Goal: Information Seeking & Learning: Learn about a topic

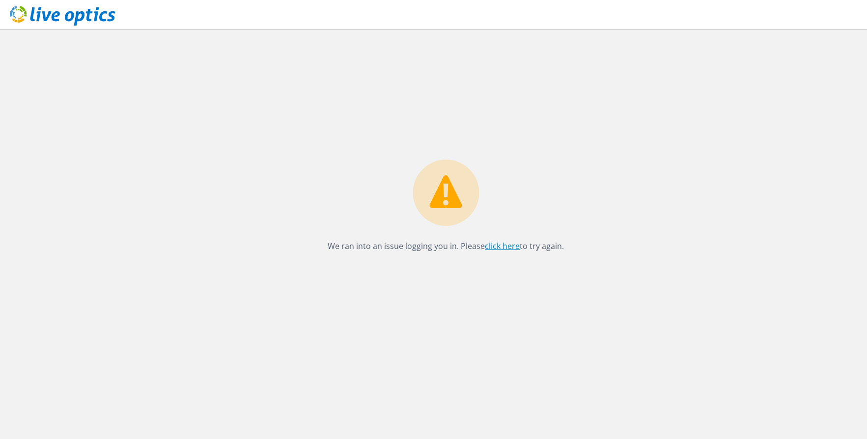
click at [497, 245] on link "click here" at bounding box center [502, 246] width 35 height 11
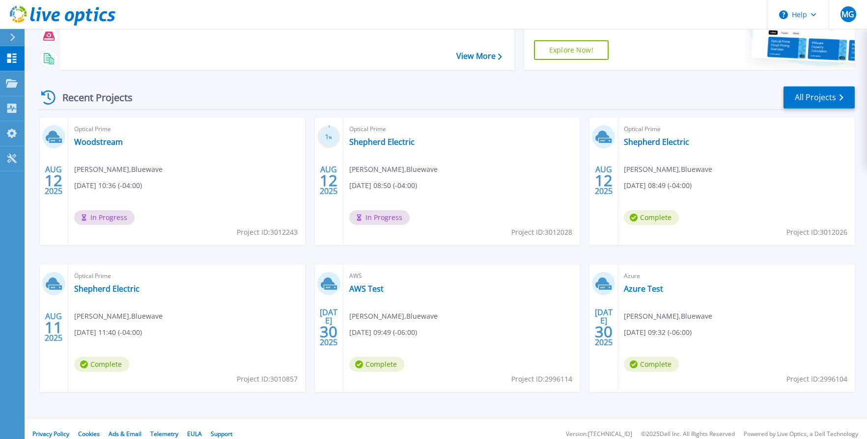
scroll to position [105, 0]
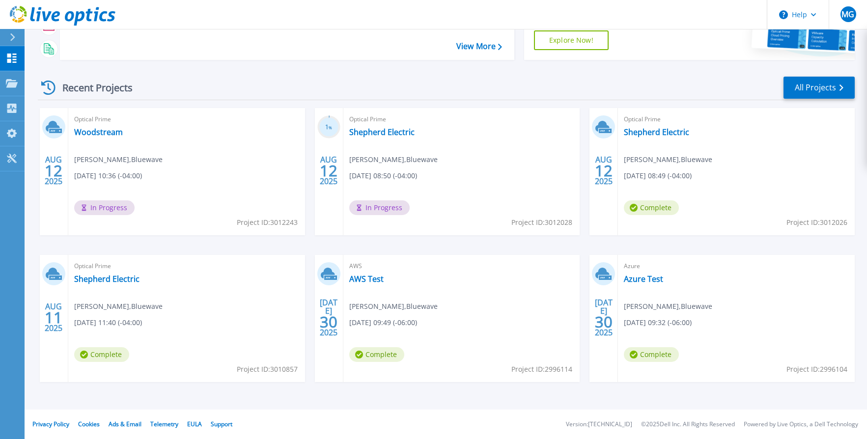
click at [113, 207] on span "In Progress" at bounding box center [104, 207] width 60 height 15
click at [102, 133] on link "Woodstream" at bounding box center [98, 132] width 49 height 10
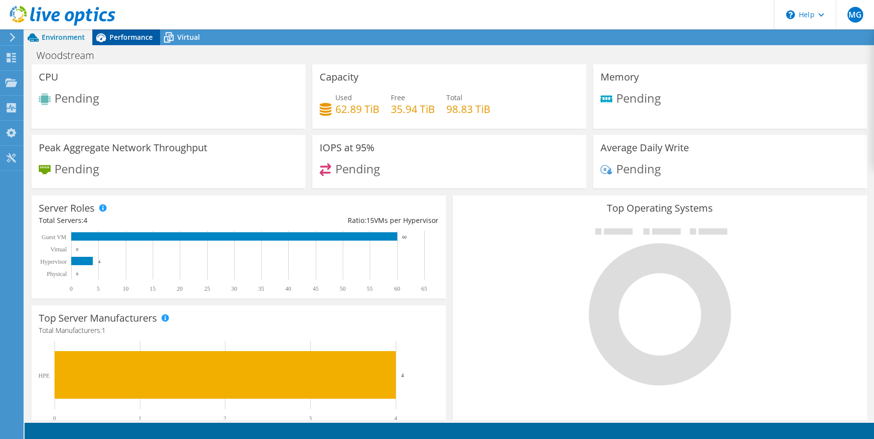
click at [141, 32] on span "Performance" at bounding box center [131, 36] width 43 height 9
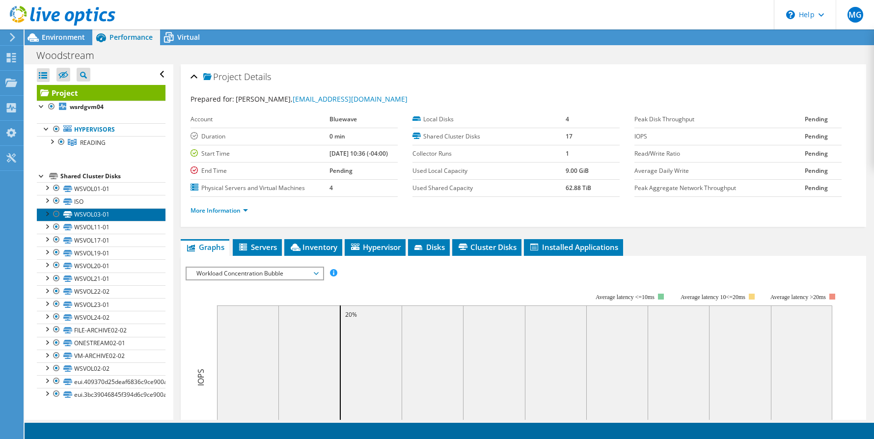
click at [93, 213] on link "WSVOL03-01" at bounding box center [101, 214] width 129 height 13
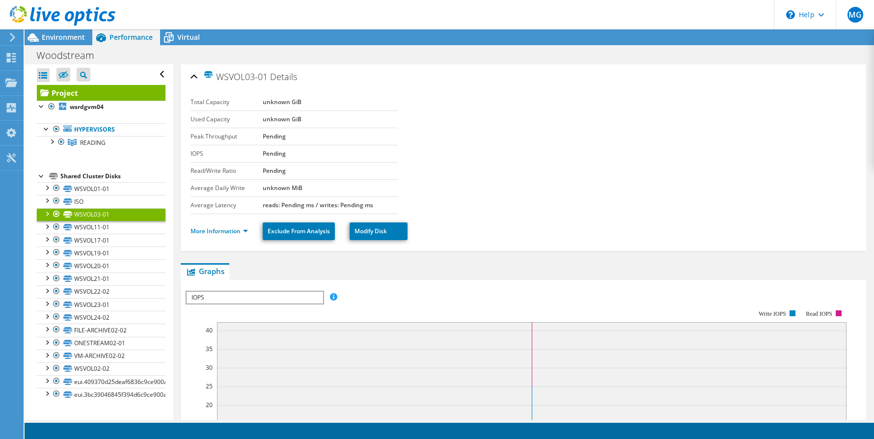
click at [75, 94] on link "Project" at bounding box center [101, 93] width 129 height 16
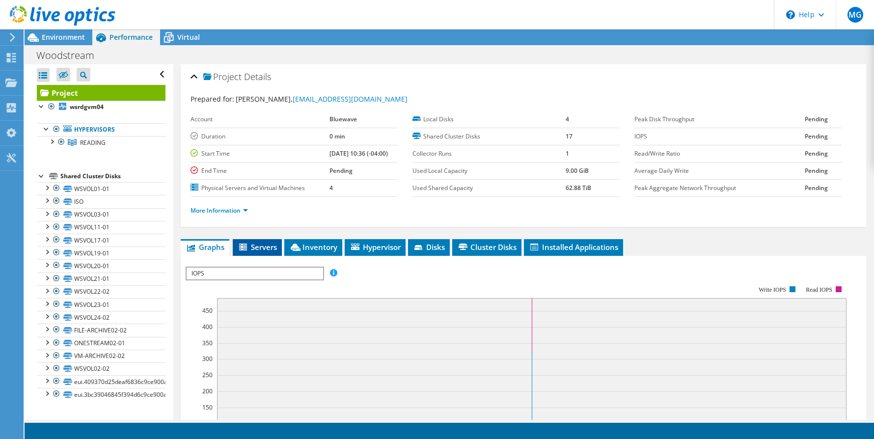
click at [253, 247] on span "Servers" at bounding box center [257, 247] width 39 height 10
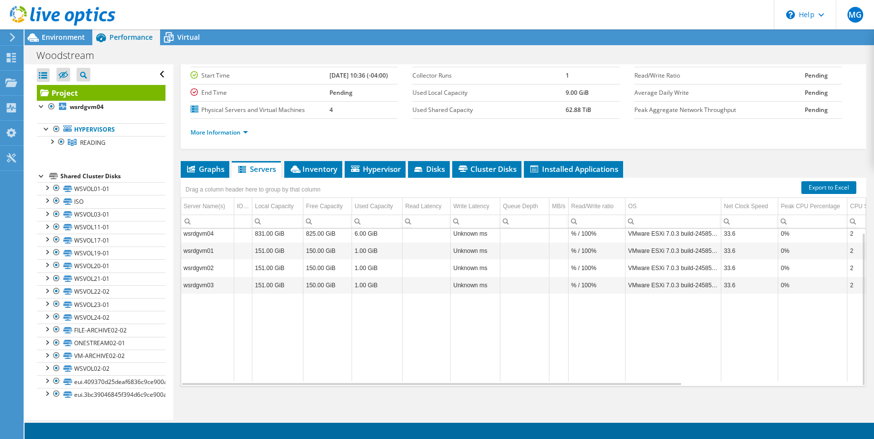
scroll to position [82, 0]
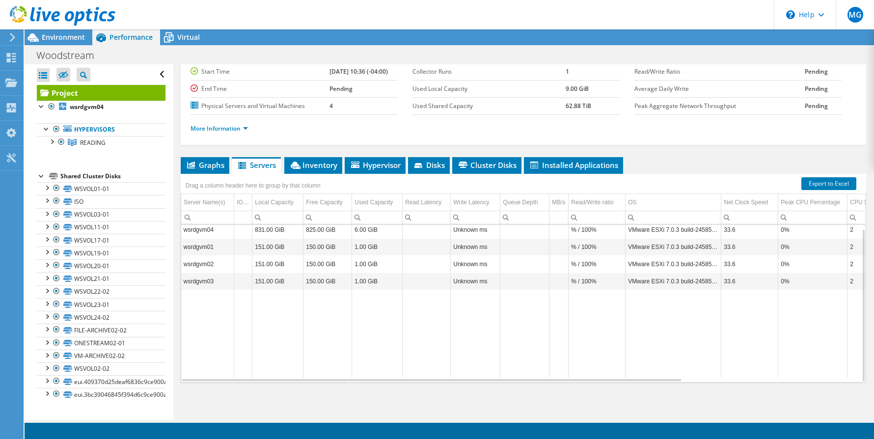
click at [667, 232] on td "VMware ESXi 7.0.3 build-24585291" at bounding box center [674, 229] width 96 height 17
click at [57, 37] on span "Environment" at bounding box center [63, 36] width 43 height 9
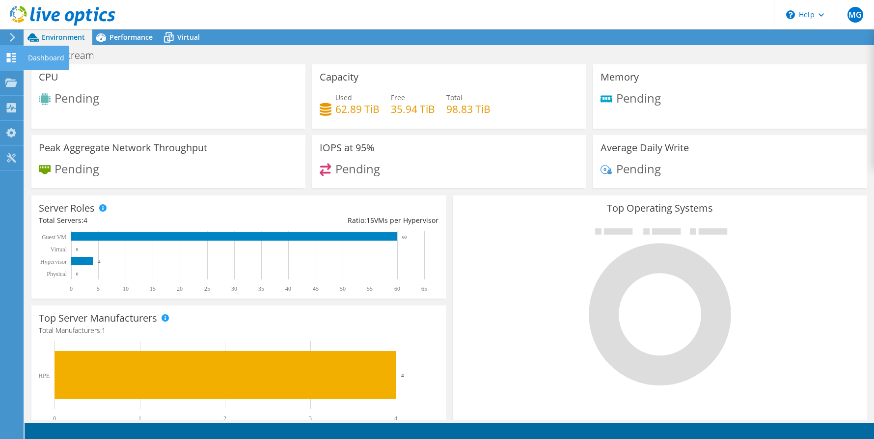
click at [47, 61] on div "Dashboard" at bounding box center [46, 58] width 46 height 25
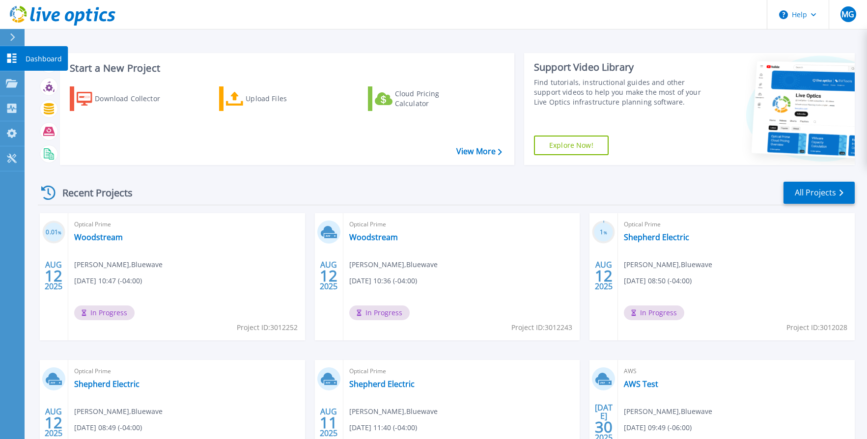
click at [34, 60] on p "Dashboard" at bounding box center [44, 59] width 36 height 26
click at [32, 77] on p "Projects" at bounding box center [39, 84] width 26 height 26
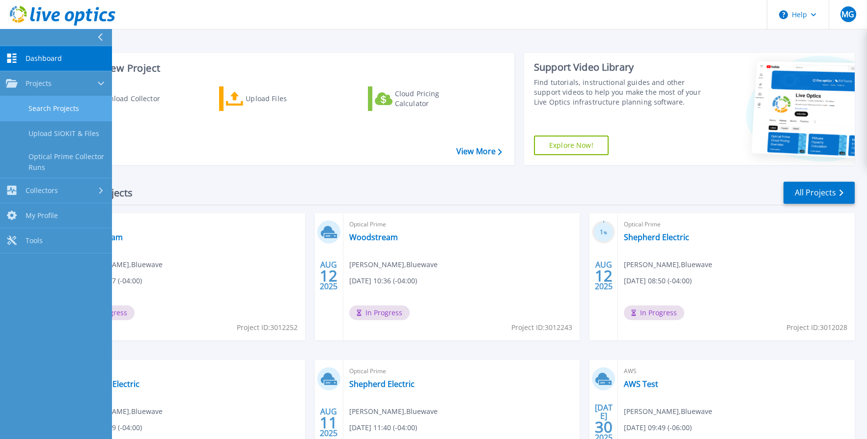
click at [50, 108] on link "Search Projects" at bounding box center [56, 108] width 112 height 25
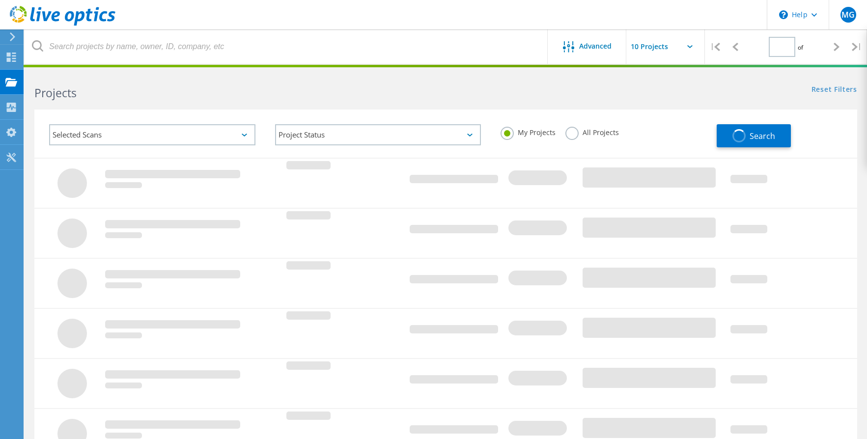
type input "1"
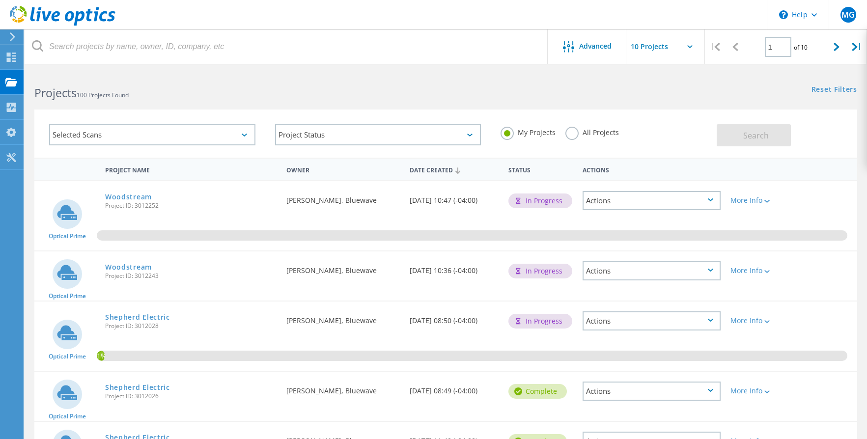
click at [245, 72] on div "Projects 100 Projects Found" at bounding box center [235, 84] width 421 height 26
click at [423, 68] on html "\n Help Explore Helpful Articles Contact Support MG End User Martin Gale mgale@…" at bounding box center [433, 380] width 867 height 761
click at [133, 198] on link "Woodstream" at bounding box center [128, 196] width 47 height 7
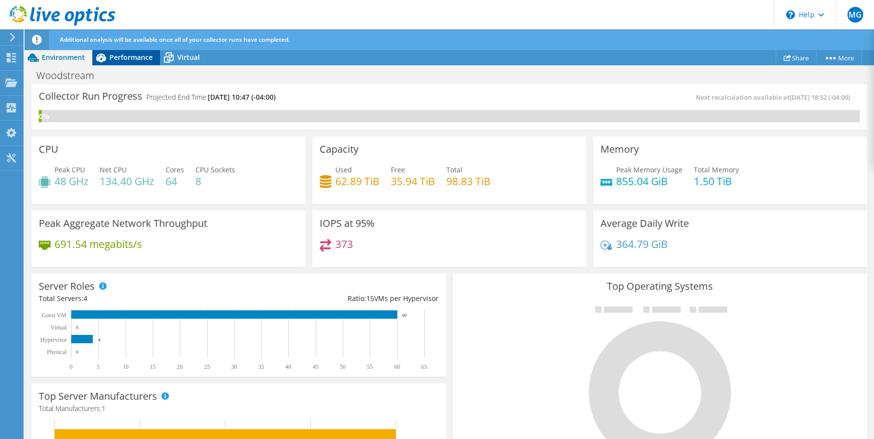
click at [127, 56] on span "Performance" at bounding box center [131, 57] width 43 height 9
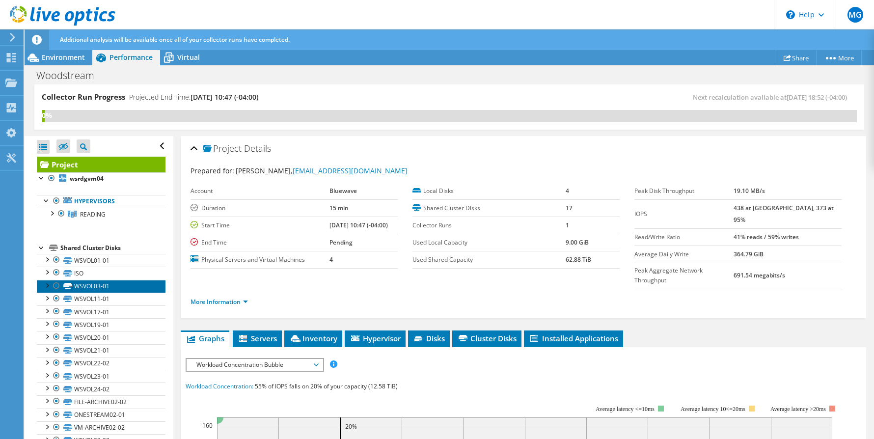
click at [99, 288] on link "WSVOL03-01" at bounding box center [101, 286] width 129 height 13
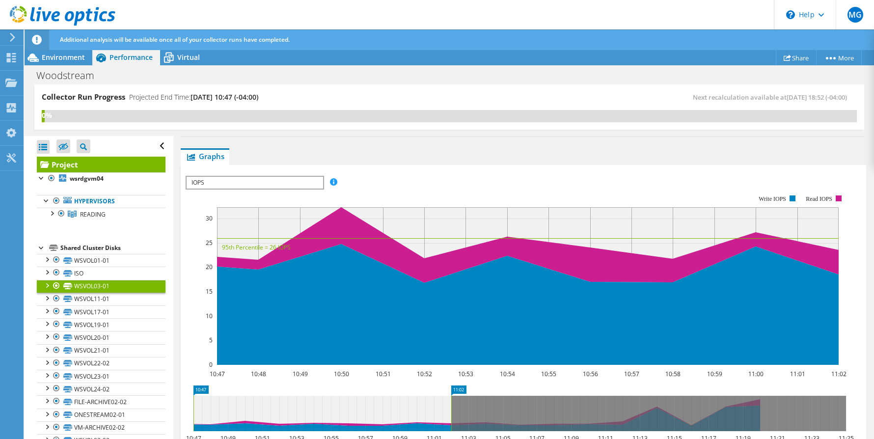
scroll to position [196, 0]
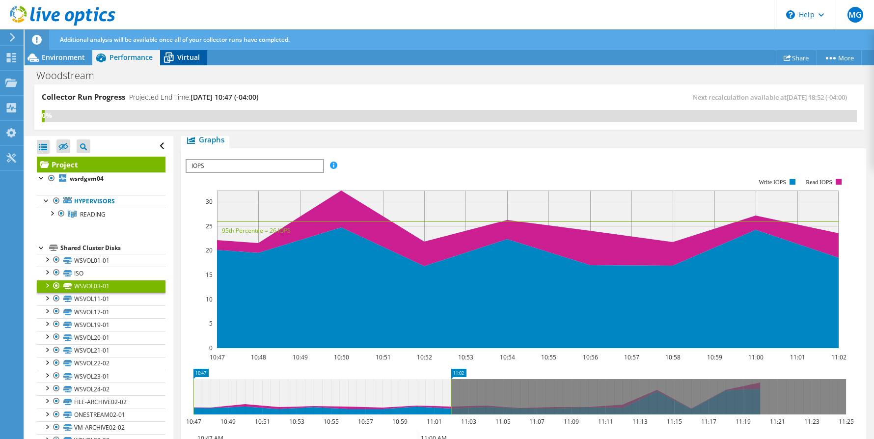
click at [192, 59] on span "Virtual" at bounding box center [188, 57] width 23 height 9
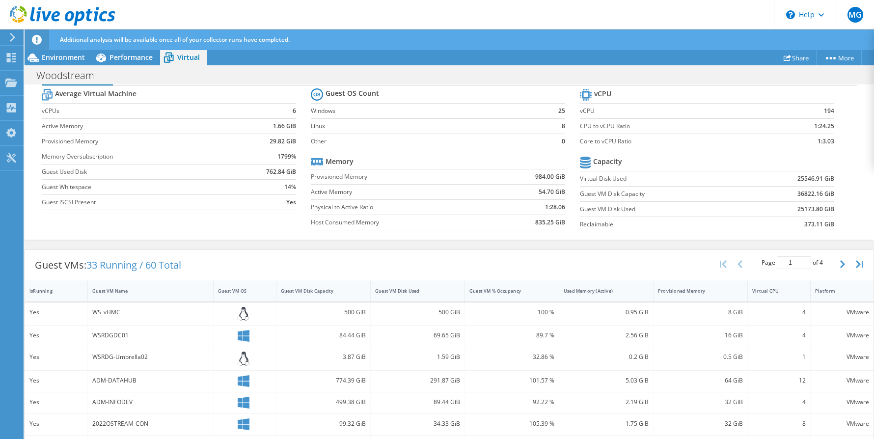
scroll to position [171, 0]
